Goal: Information Seeking & Learning: Learn about a topic

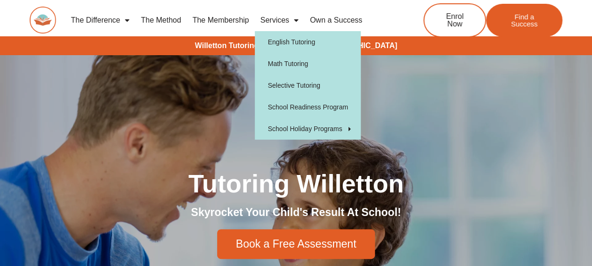
click at [283, 21] on link "Services" at bounding box center [279, 20] width 49 height 22
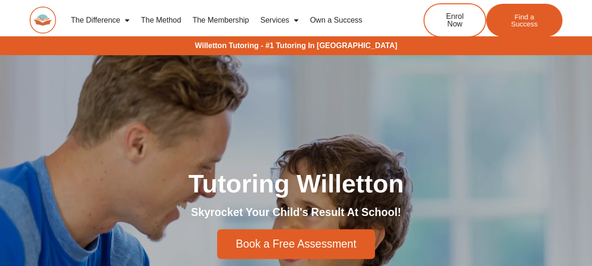
click at [283, 21] on link "Services" at bounding box center [279, 20] width 49 height 22
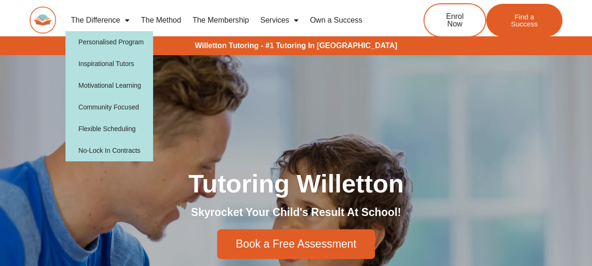
click at [110, 18] on link "The Difference" at bounding box center [100, 20] width 70 height 22
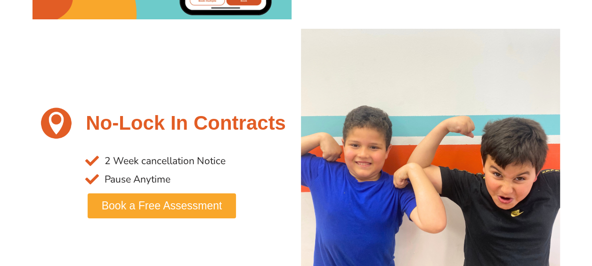
scroll to position [1783, 0]
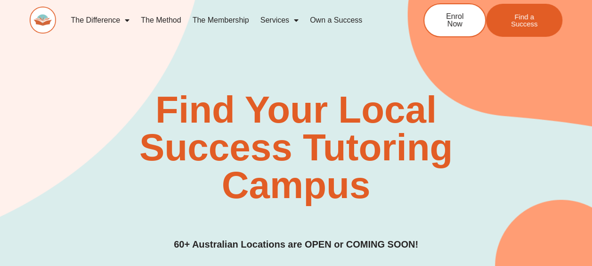
click at [234, 23] on link "The Membership" at bounding box center [221, 20] width 68 height 22
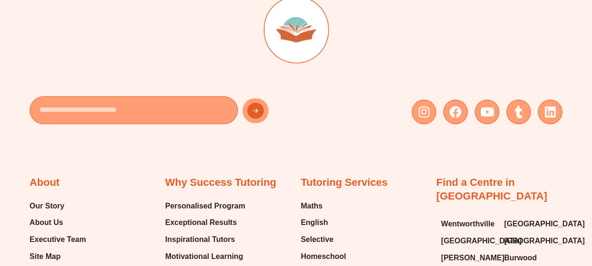
scroll to position [2228, 0]
